Goal: Complete application form

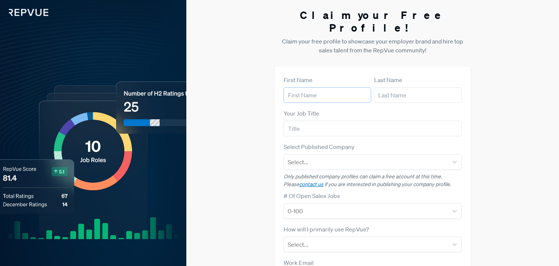
click at [306, 87] on input "text" at bounding box center [328, 95] width 88 height 16
type input "[PERSON_NAME]"
type input "Garten"
type input "EXL Service - Health Division"
type input "[PERSON_NAME][EMAIL_ADDRESS][PERSON_NAME][DOMAIN_NAME]"
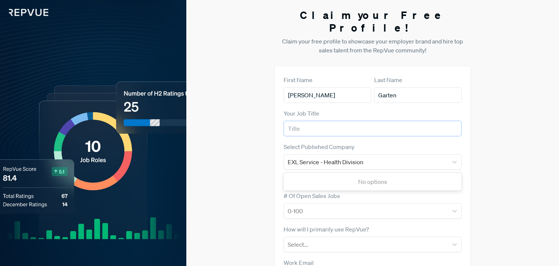
click at [286, 121] on input "text" at bounding box center [373, 129] width 178 height 16
type input "Talent Acquisition"
click at [258, 146] on div "Claim your Free Profile! Claim your free profile to showcase your employer bran…" at bounding box center [372, 187] width 373 height 374
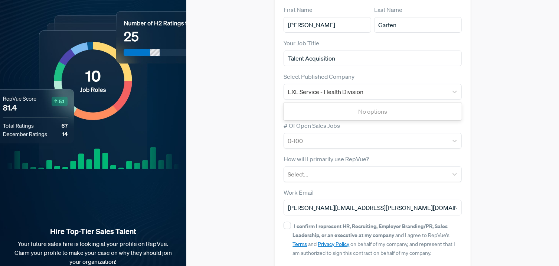
scroll to position [74, 0]
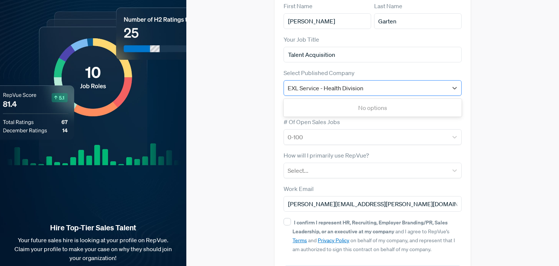
click at [367, 83] on div "EXL Service - Health Division" at bounding box center [366, 88] width 156 height 10
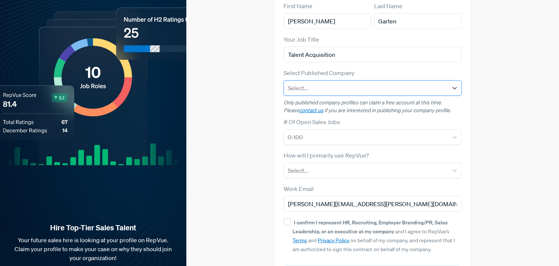
drag, startPoint x: 371, startPoint y: 71, endPoint x: 343, endPoint y: 74, distance: 27.7
click at [343, 83] on div at bounding box center [366, 88] width 156 height 10
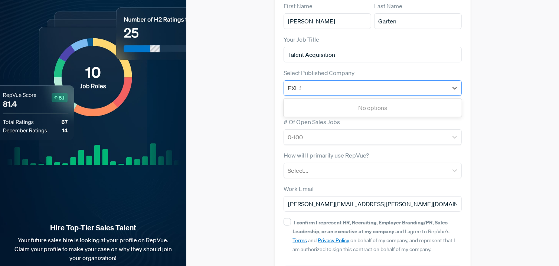
type input "EXL"
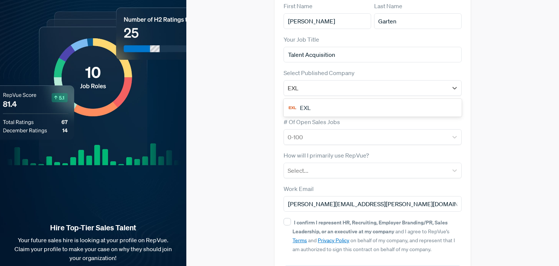
click at [318, 100] on div "EXL" at bounding box center [373, 107] width 178 height 15
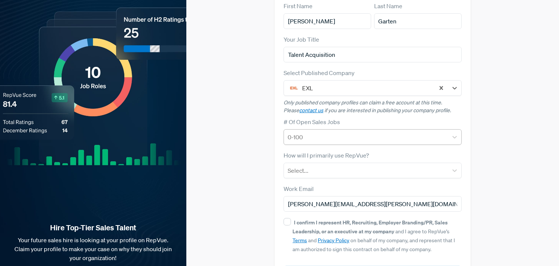
click at [289, 132] on div at bounding box center [366, 137] width 156 height 10
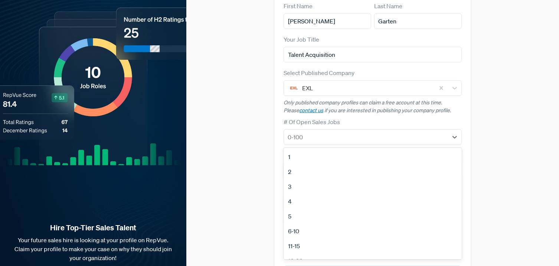
click at [299, 164] on div "2" at bounding box center [373, 171] width 178 height 15
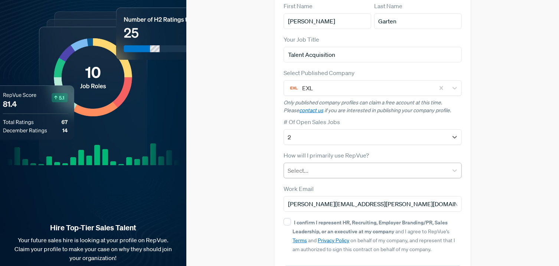
click at [300, 165] on div at bounding box center [366, 170] width 156 height 10
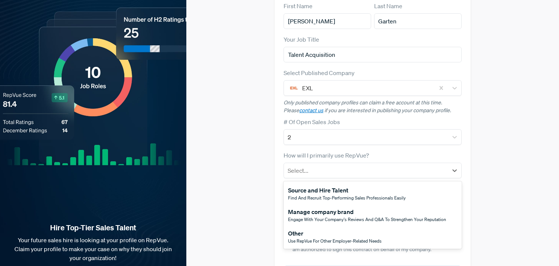
click at [308, 186] on div "Source and Hire Talent" at bounding box center [347, 190] width 118 height 9
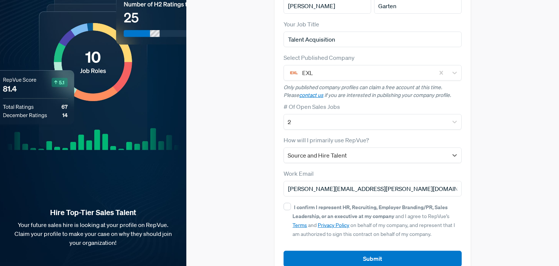
scroll to position [94, 0]
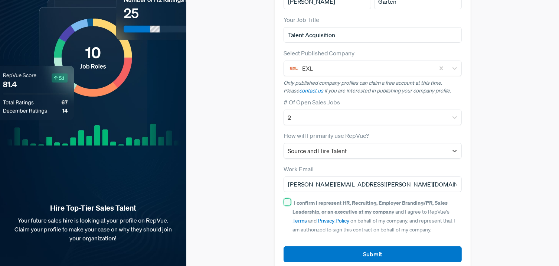
click at [285, 198] on input "I confirm I represent HR, Recruiting, Employer Branding/PR, Sales Leadership, o…" at bounding box center [287, 201] width 7 height 7
checkbox input "true"
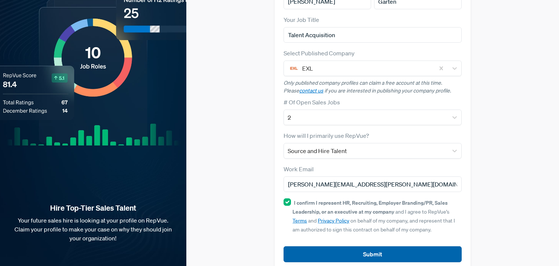
click at [376, 246] on button "Submit" at bounding box center [373, 254] width 178 height 16
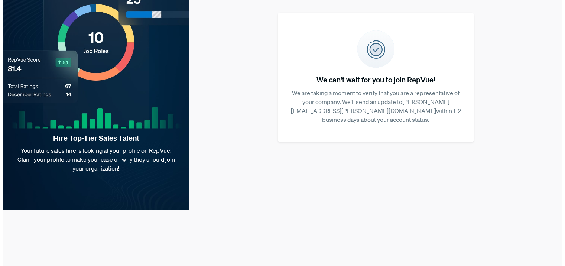
scroll to position [0, 0]
